Goal: Information Seeking & Learning: Check status

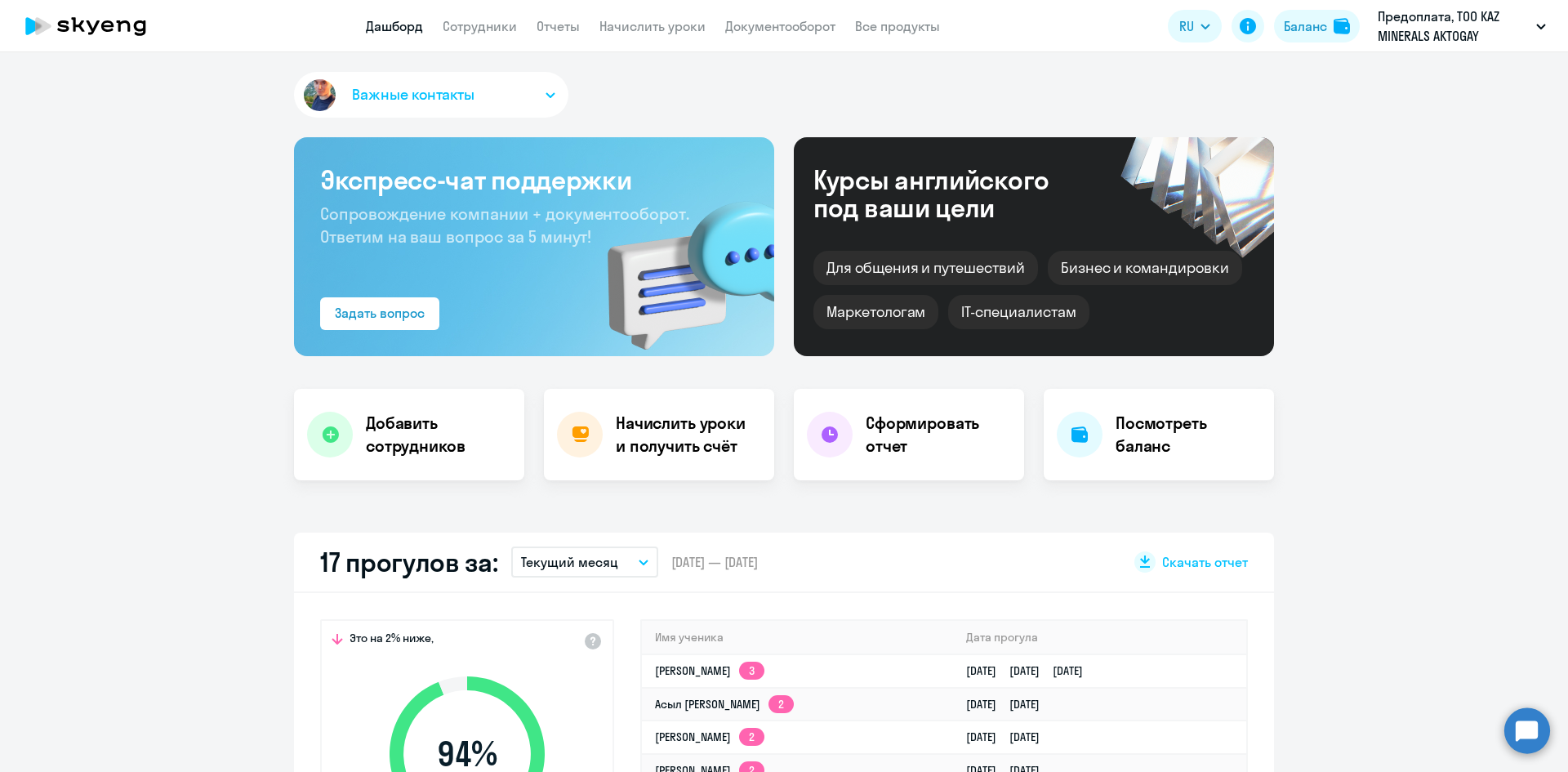
select select "30"
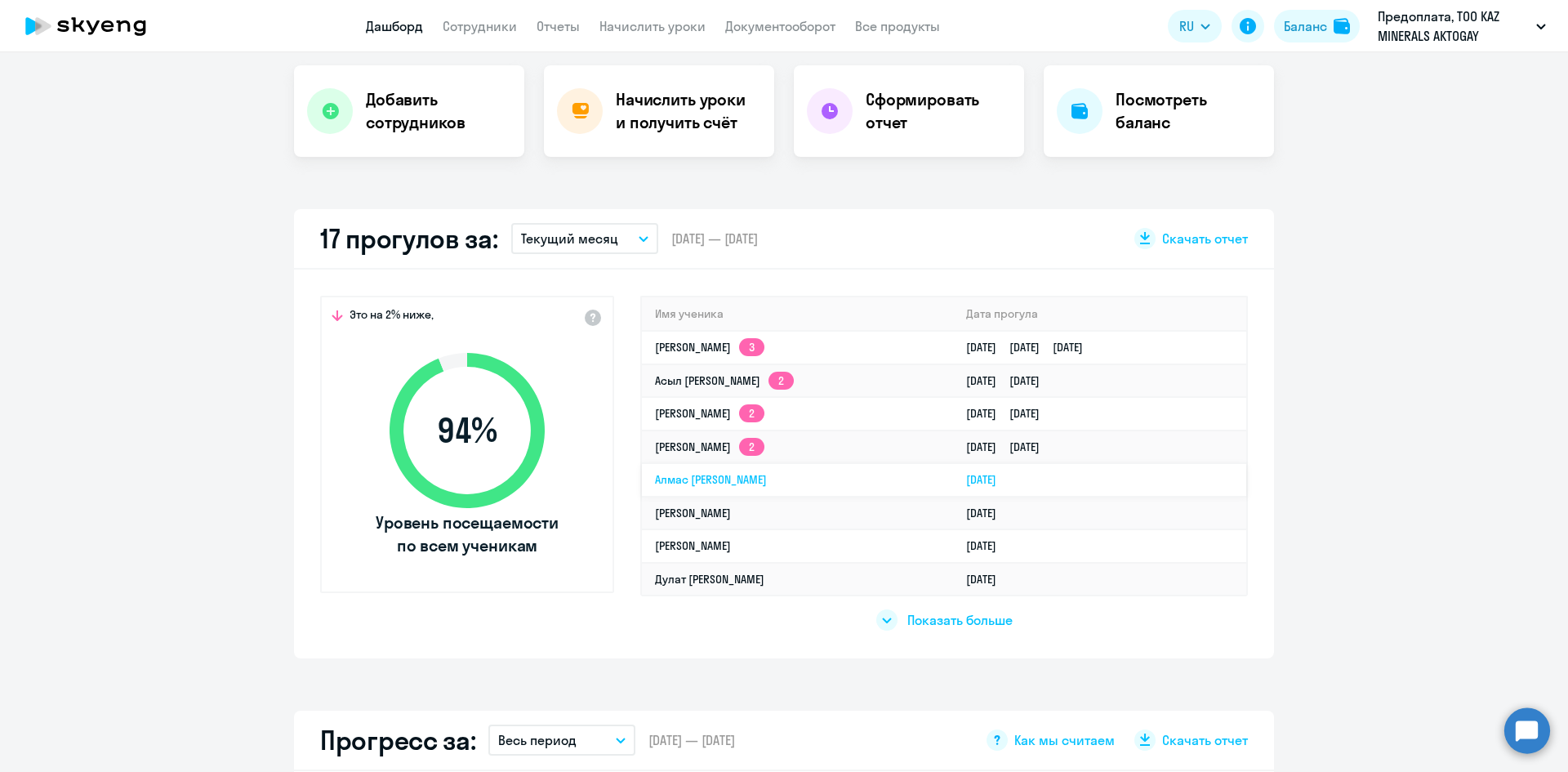
scroll to position [327, 0]
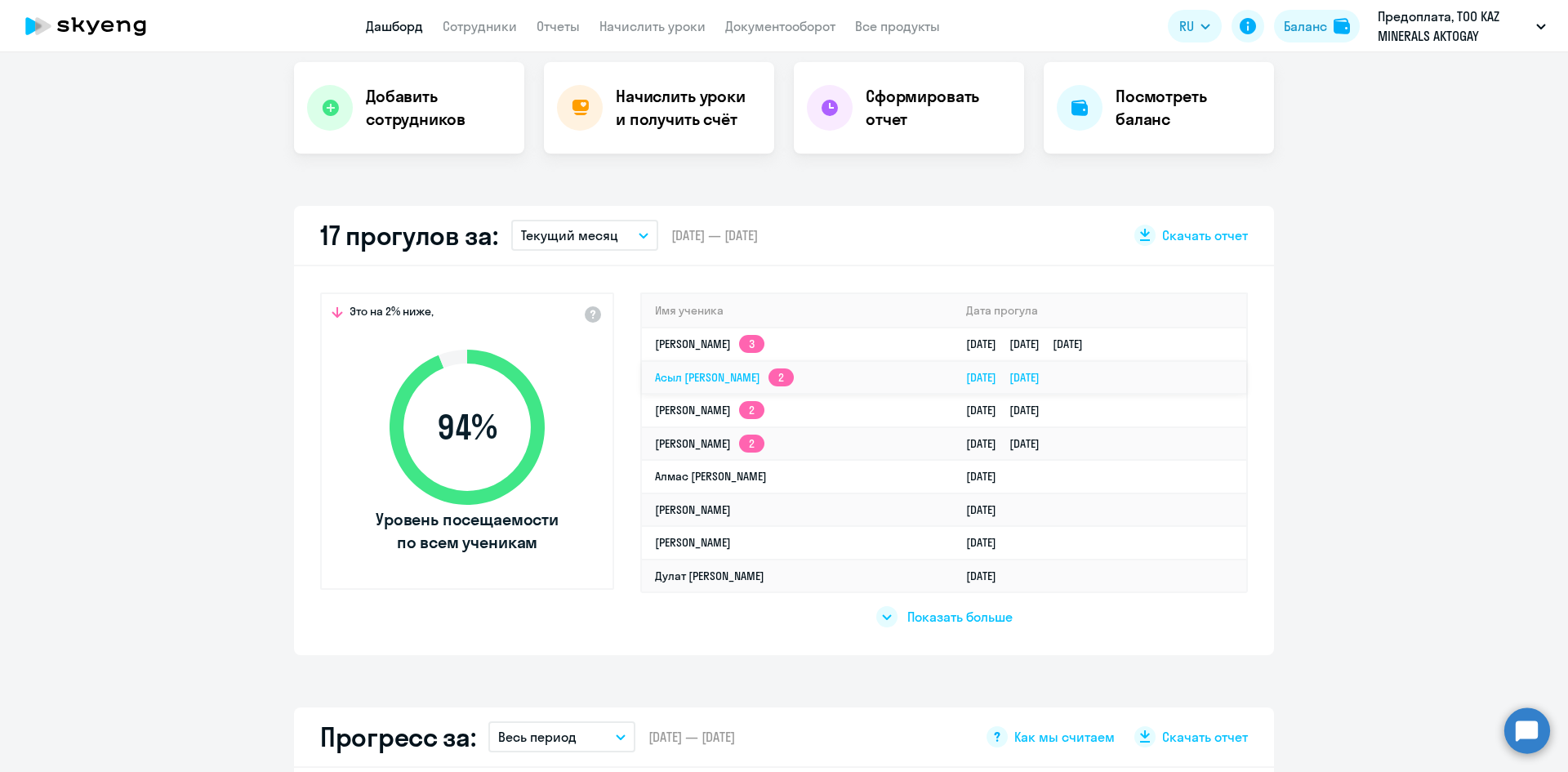
click at [659, 381] on link "Асыл [PERSON_NAME] 2" at bounding box center [725, 377] width 139 height 15
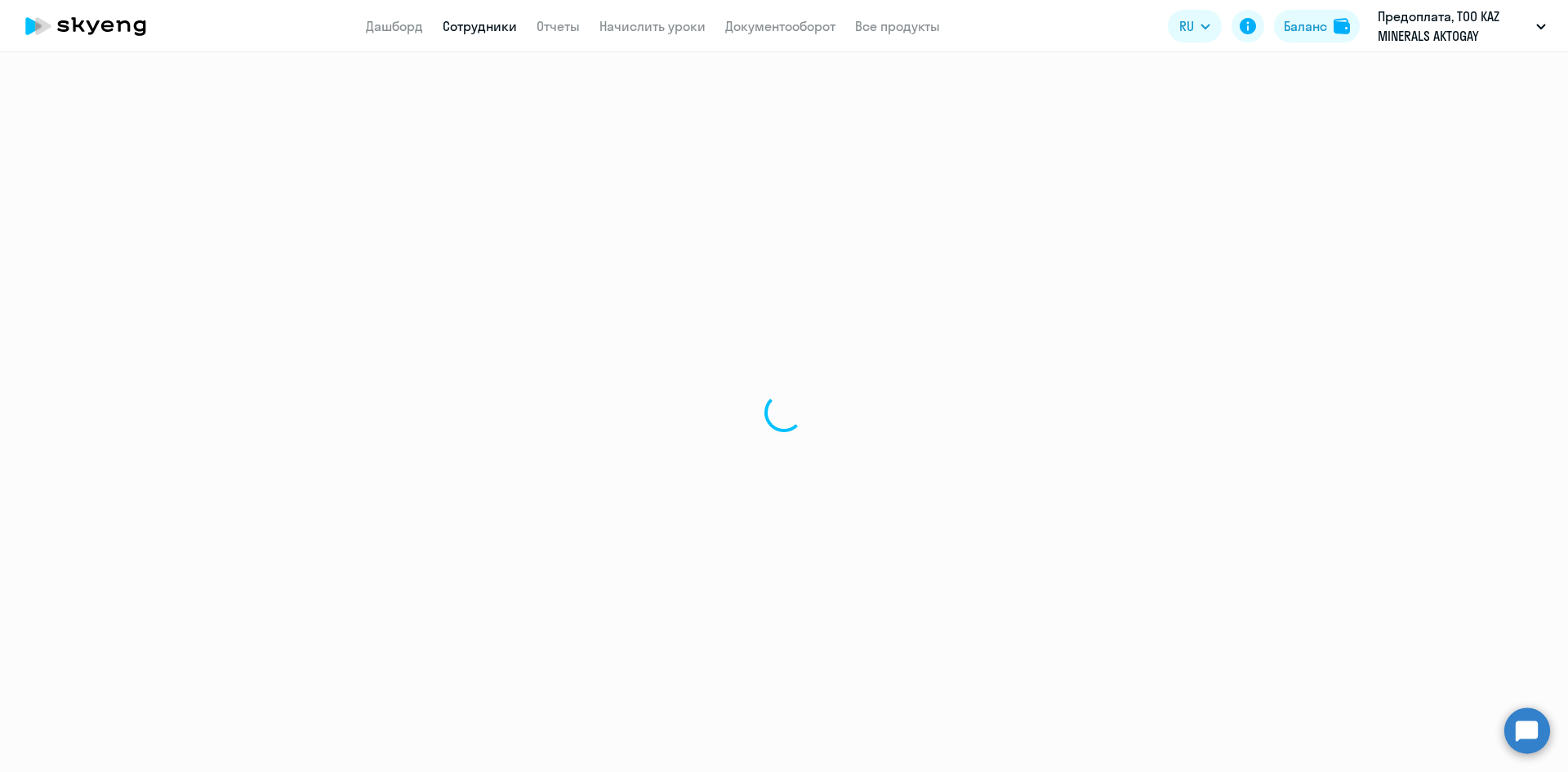
select select "english"
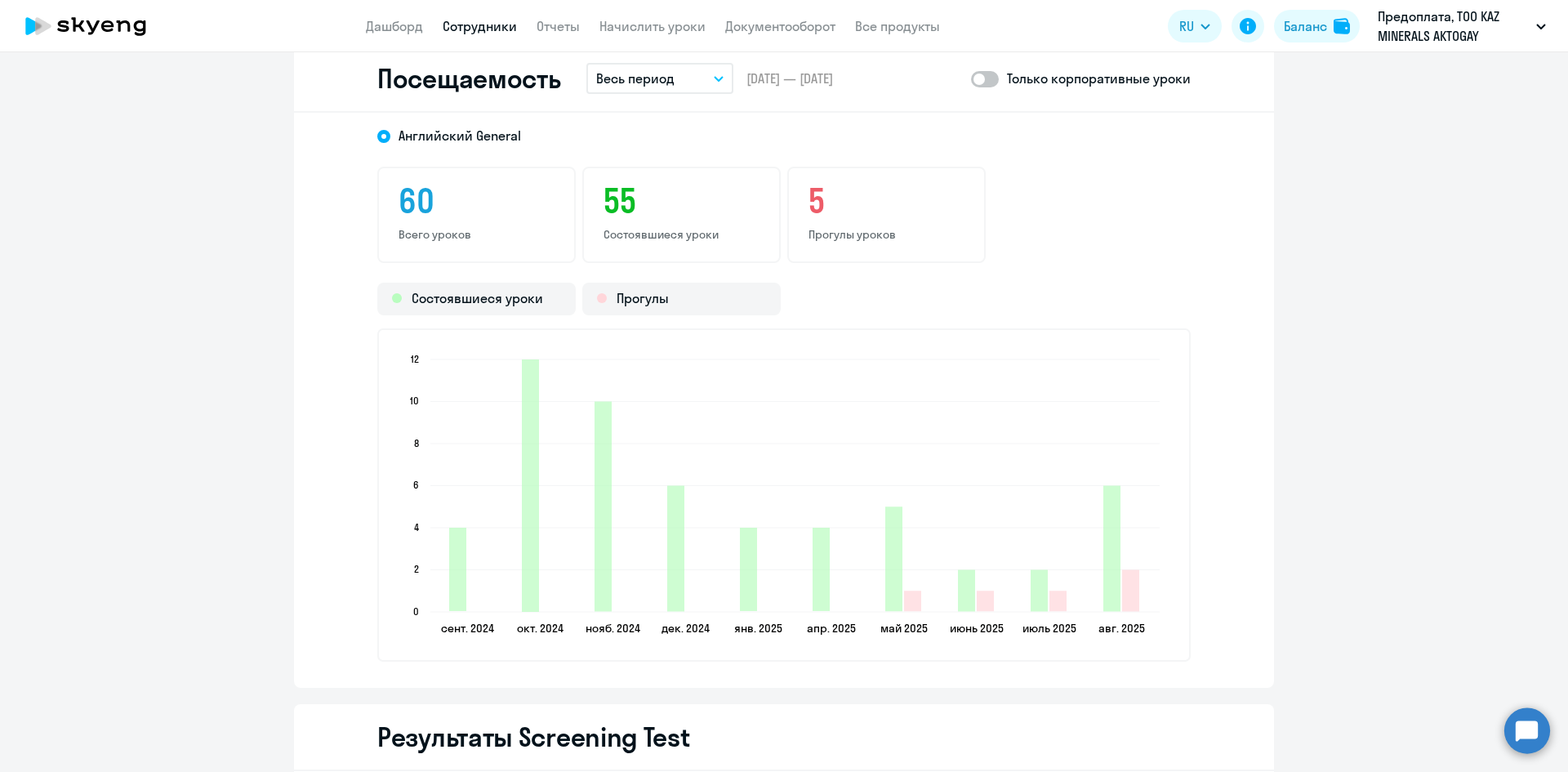
scroll to position [2109, 0]
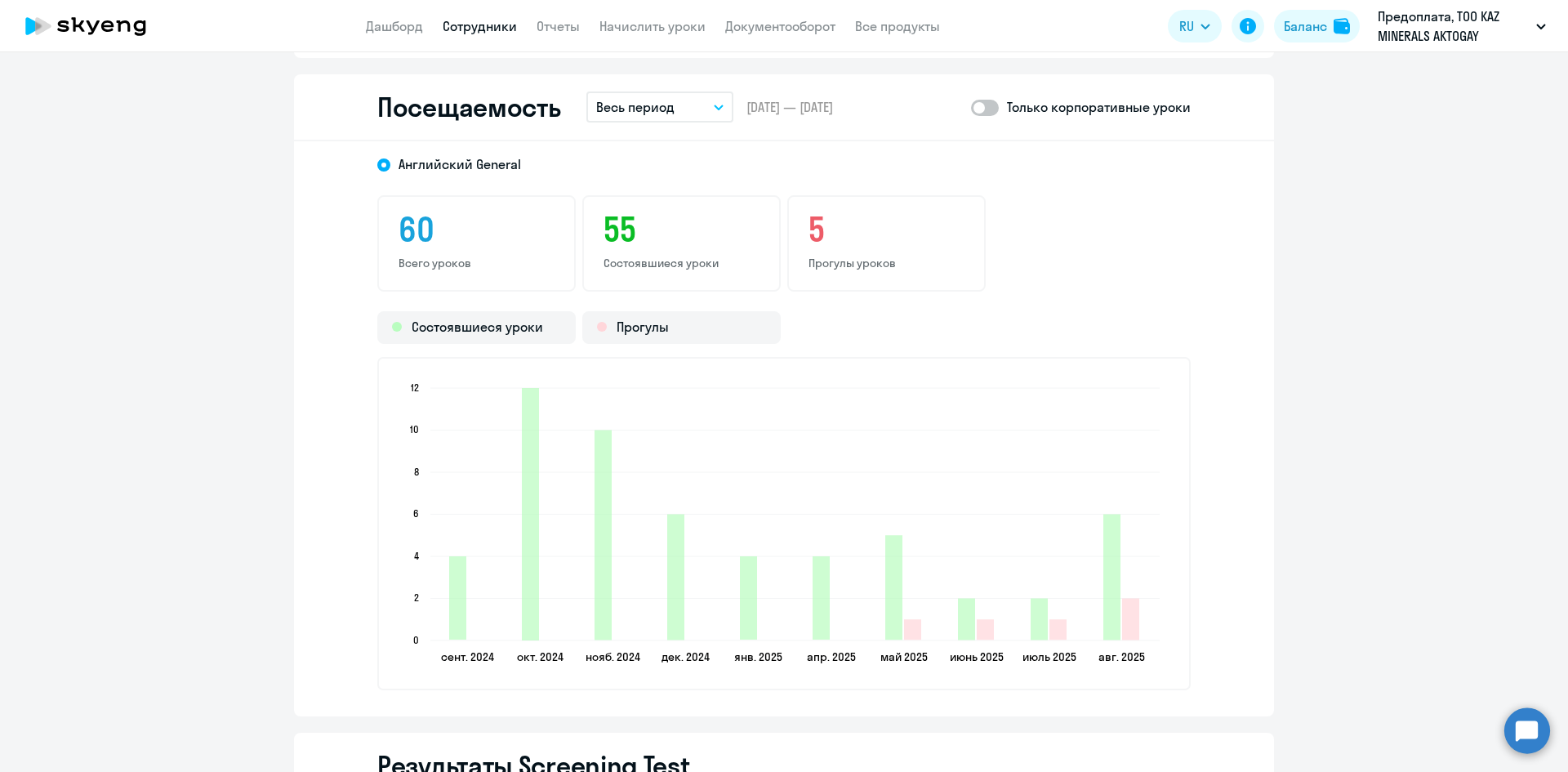
click at [700, 104] on button "Весь период" at bounding box center [660, 108] width 147 height 31
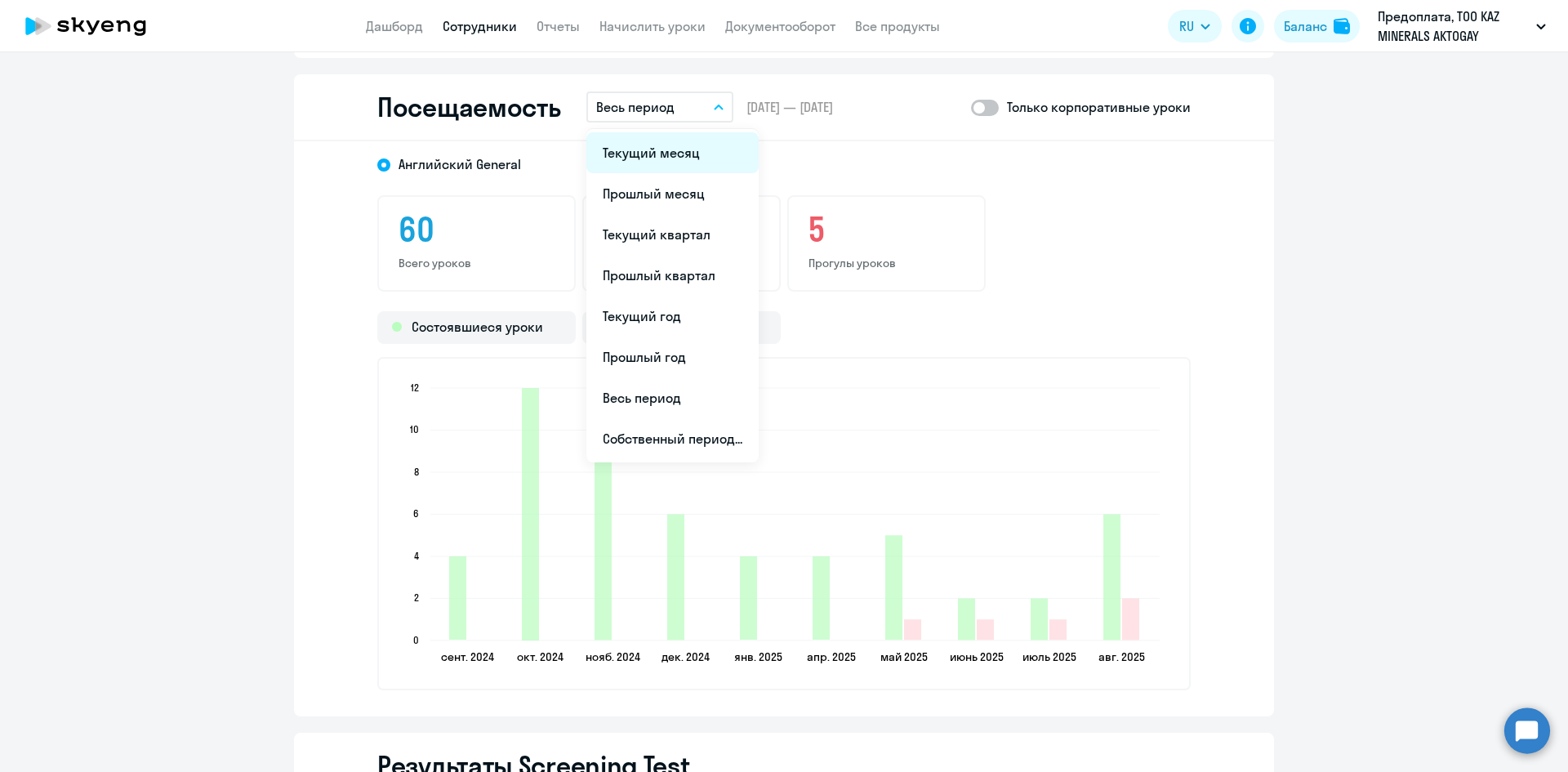
click at [646, 147] on li "Текущий месяц" at bounding box center [673, 152] width 172 height 41
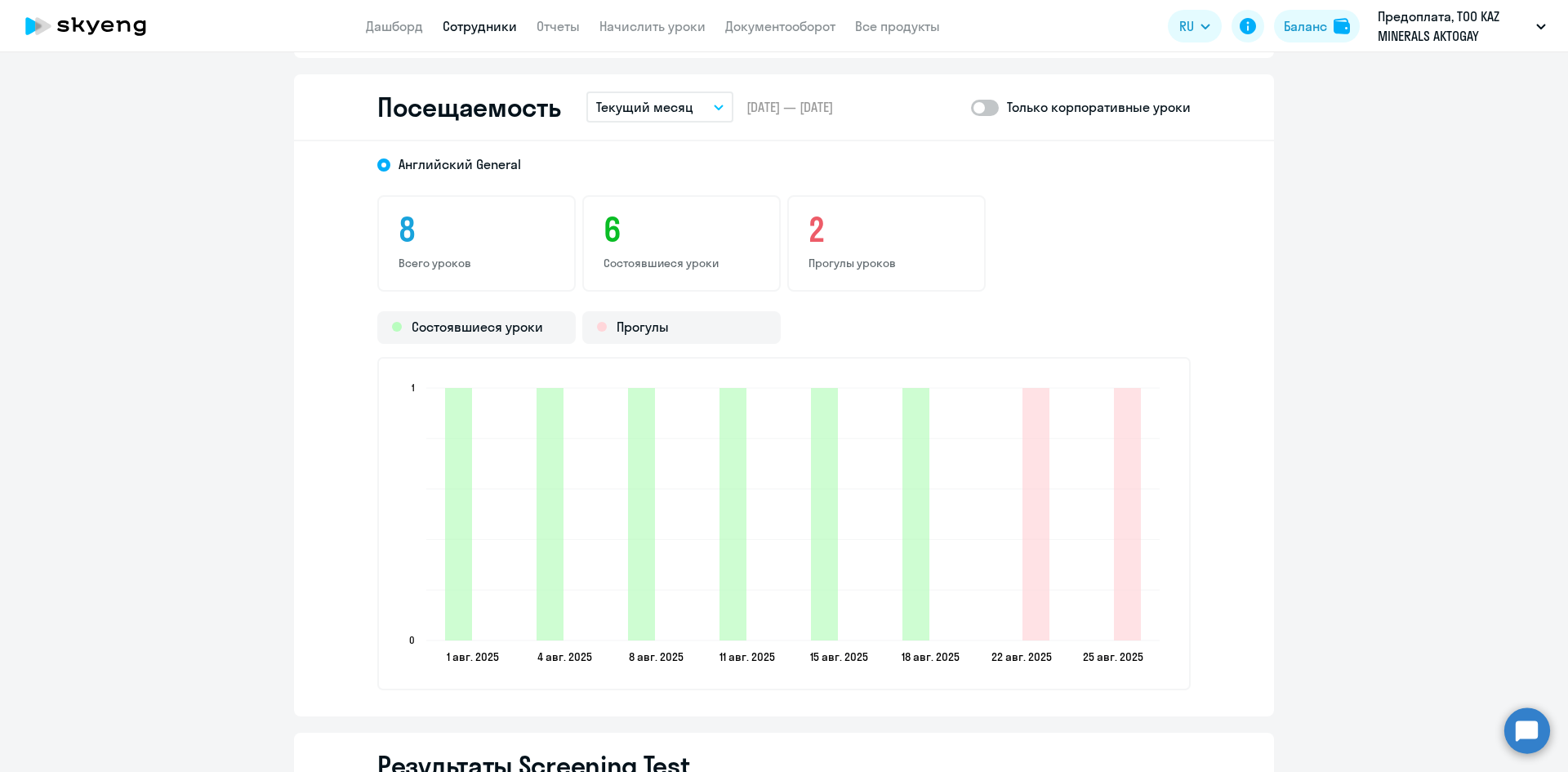
click at [520, 539] on icon "1 [DEMOGRAPHIC_DATA] 2025 1 [DEMOGRAPHIC_DATA] 2025 4 авг. 2025 4 [DEMOGRAPHIC_…" at bounding box center [784, 523] width 776 height 287
click at [419, 670] on ngx-charts-bar-vertical-2d "1 [DEMOGRAPHIC_DATA] 2025 1 [DEMOGRAPHIC_DATA] 2025 4 авг. 2025 4 [DEMOGRAPHIC_…" at bounding box center [784, 523] width 813 height 333
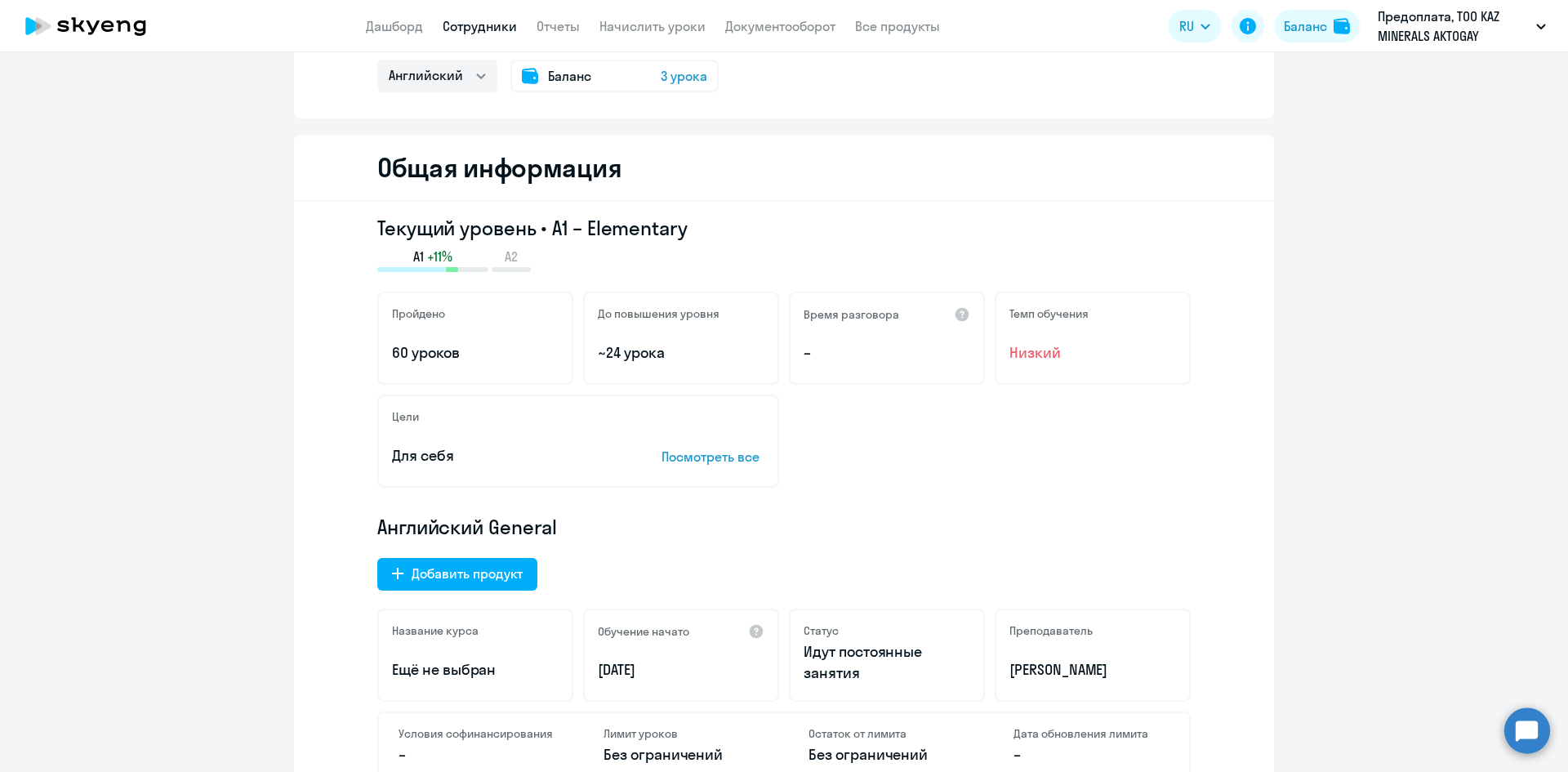
scroll to position [0, 0]
